Goal: Transaction & Acquisition: Purchase product/service

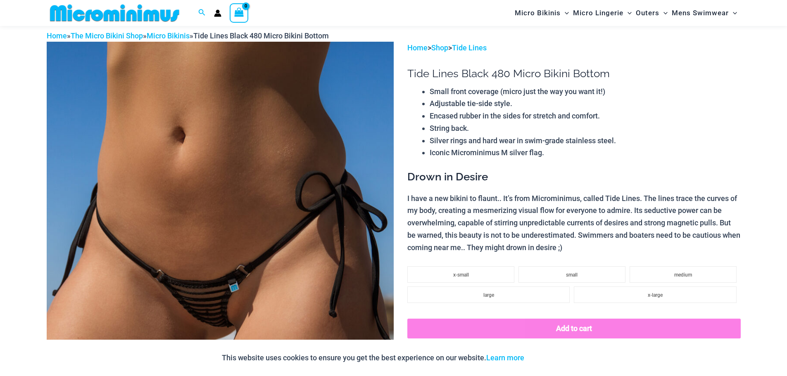
scroll to position [76, 0]
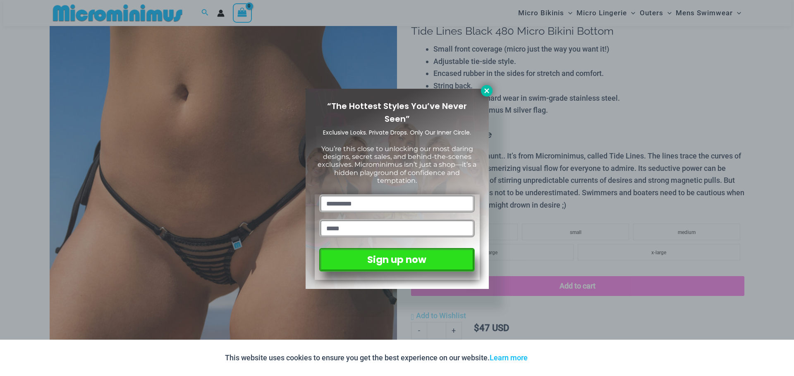
click at [488, 90] on icon at bounding box center [486, 90] width 5 height 5
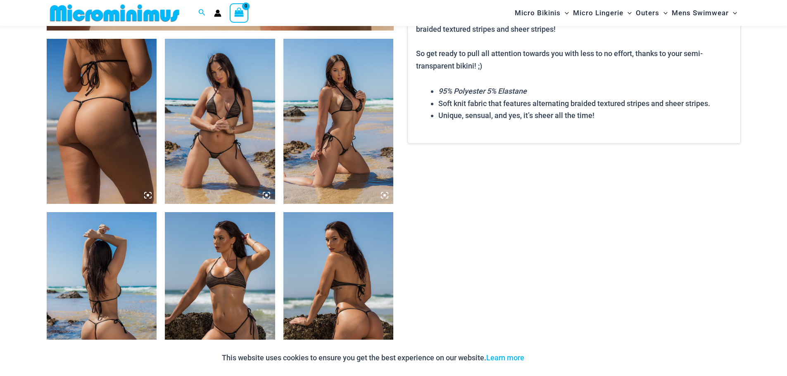
scroll to position [613, 0]
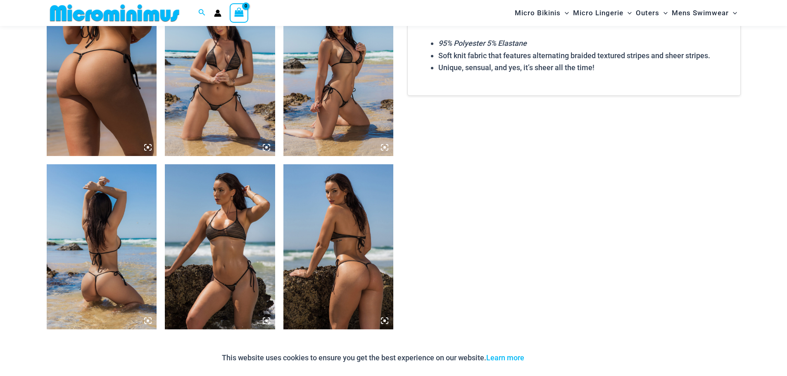
click at [213, 93] on img at bounding box center [220, 73] width 110 height 165
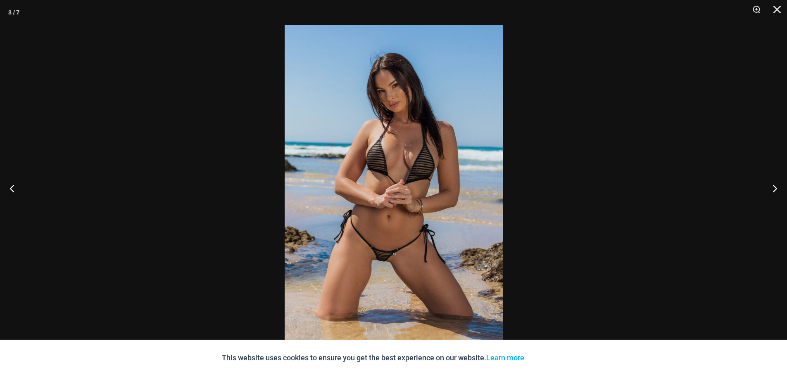
click at [388, 246] on img at bounding box center [394, 188] width 218 height 327
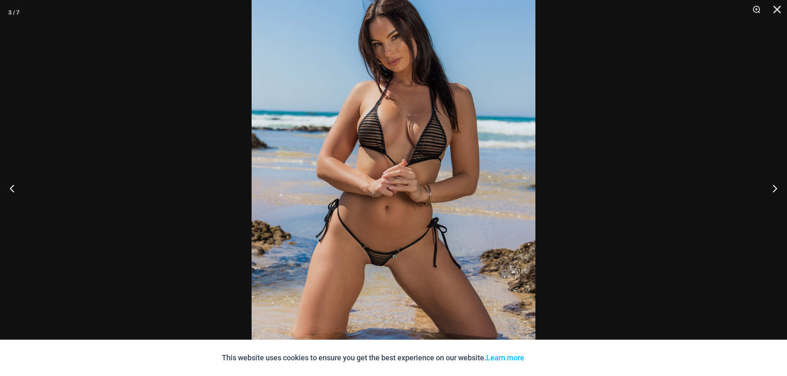
click at [388, 246] on img at bounding box center [394, 171] width 284 height 426
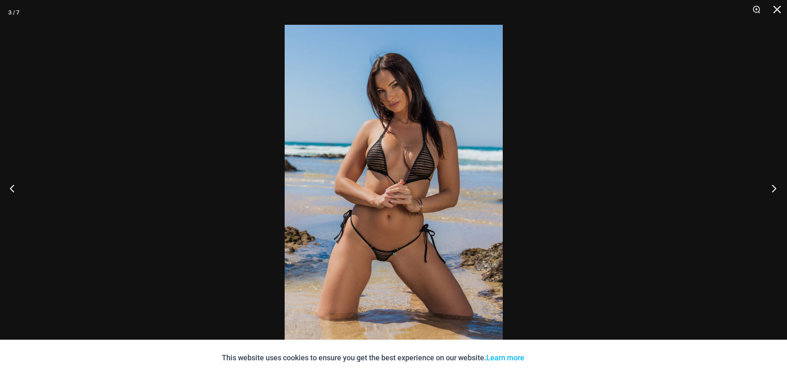
click at [777, 185] on button "Next" at bounding box center [771, 188] width 31 height 41
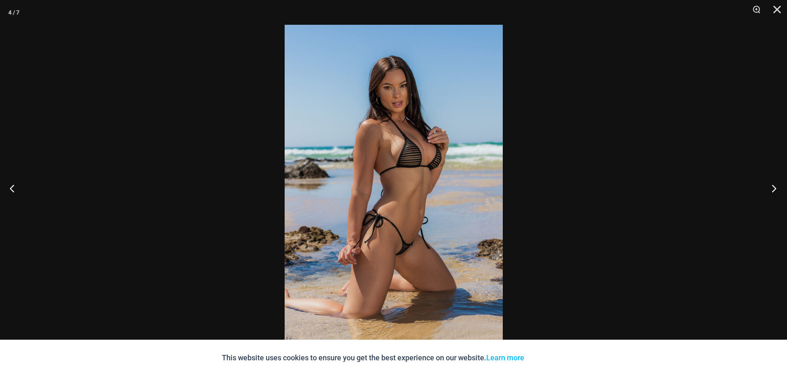
click at [777, 185] on button "Next" at bounding box center [771, 188] width 31 height 41
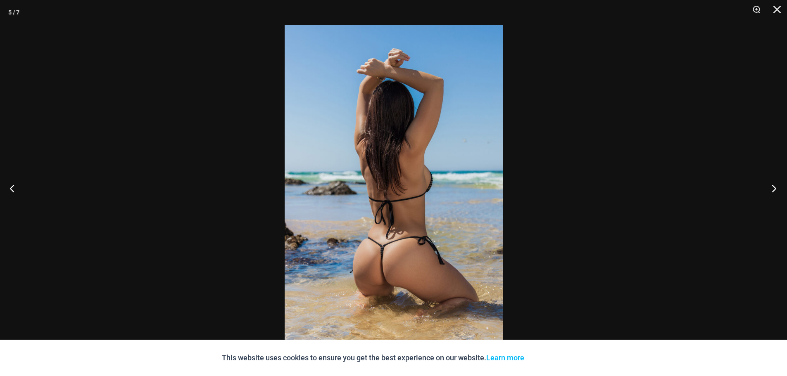
click at [777, 185] on button "Next" at bounding box center [771, 188] width 31 height 41
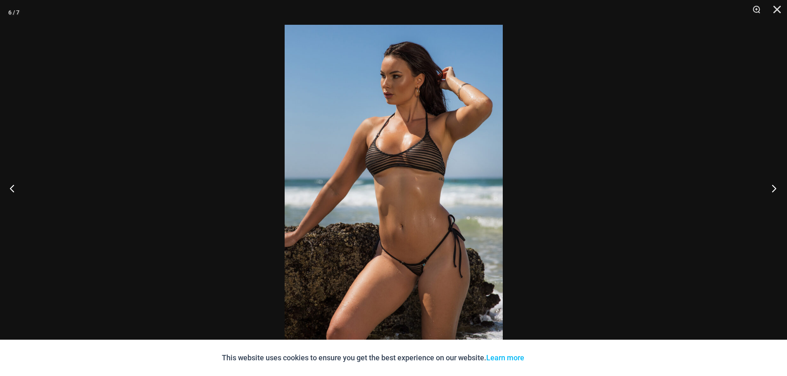
click at [777, 185] on button "Next" at bounding box center [771, 188] width 31 height 41
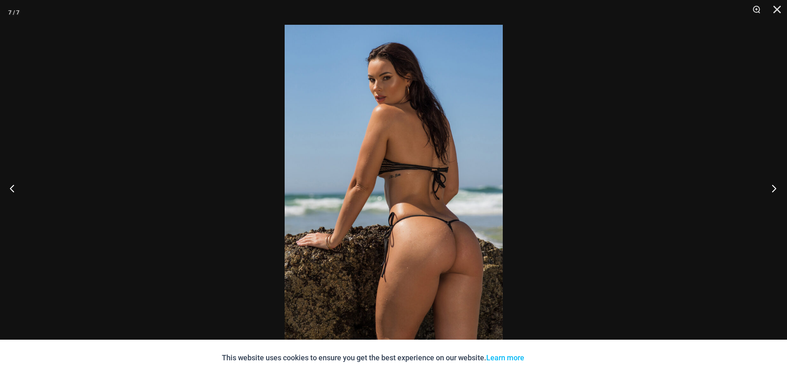
click at [777, 185] on button "Next" at bounding box center [771, 188] width 31 height 41
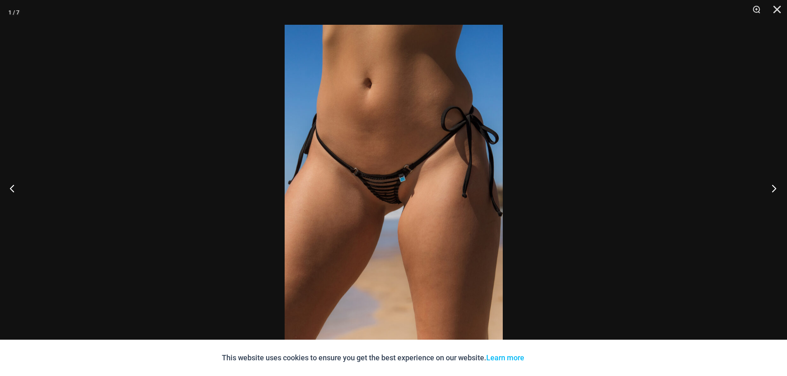
click at [777, 185] on button "Next" at bounding box center [771, 188] width 31 height 41
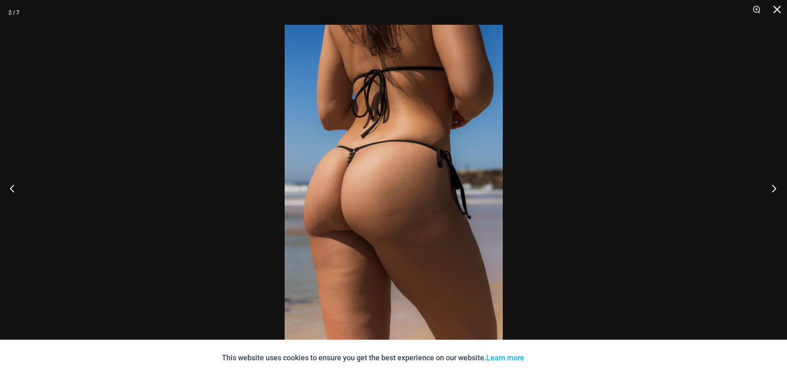
click at [777, 185] on button "Next" at bounding box center [771, 188] width 31 height 41
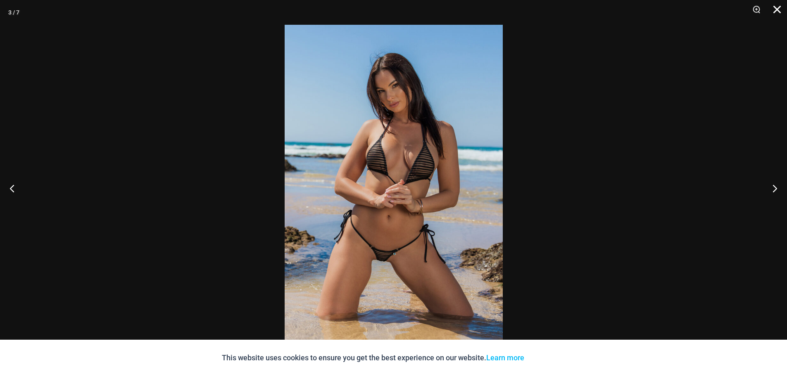
click at [779, 14] on button "Close" at bounding box center [774, 12] width 21 height 25
